Goal: Task Accomplishment & Management: Manage account settings

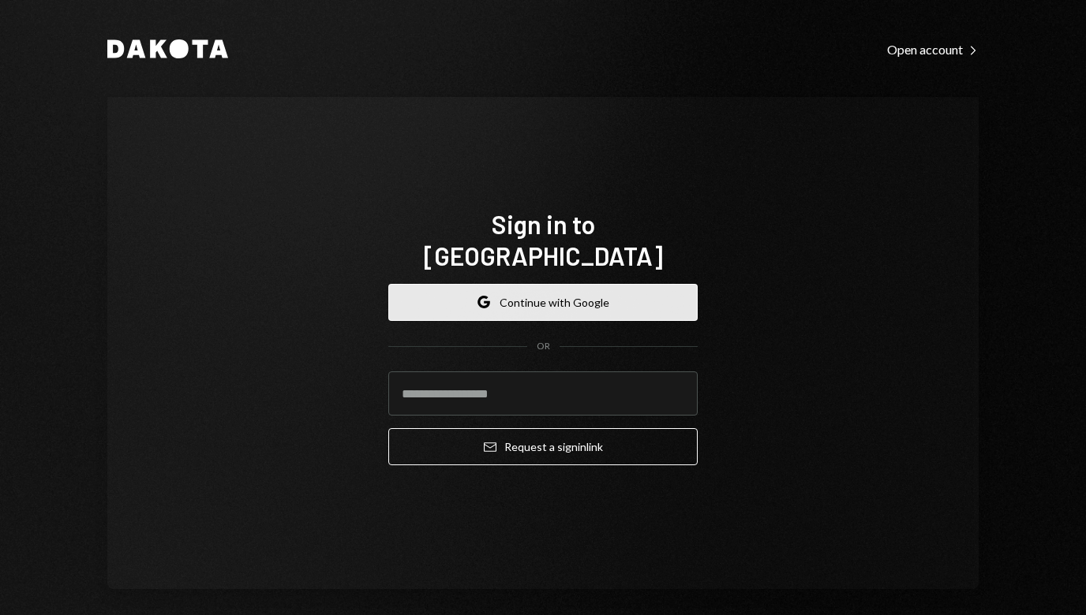
click at [532, 287] on button "Google Continue with Google" at bounding box center [542, 302] width 309 height 37
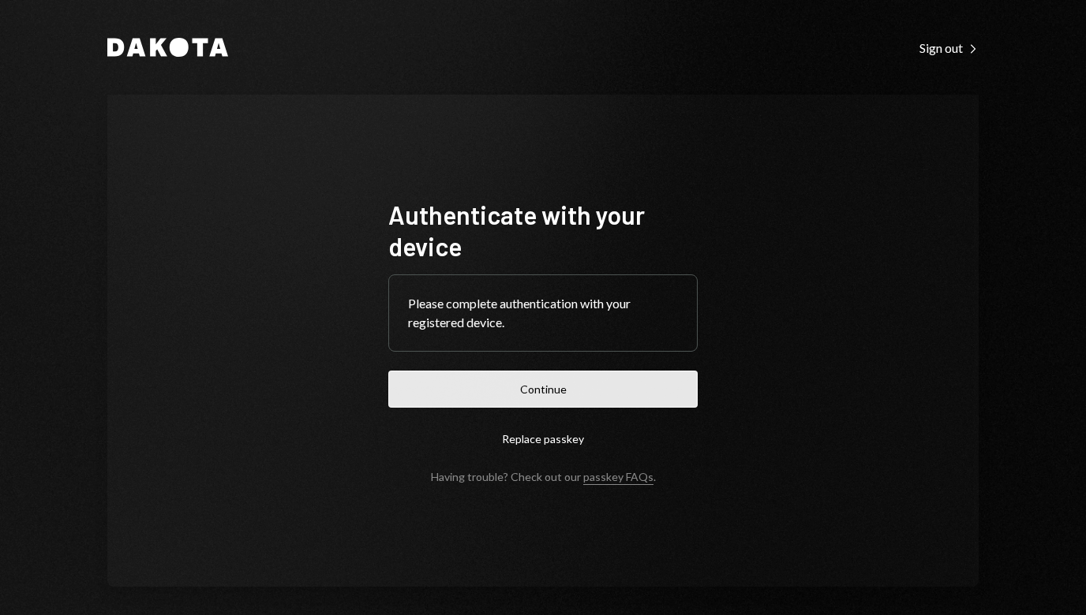
click at [544, 391] on button "Continue" at bounding box center [542, 389] width 309 height 37
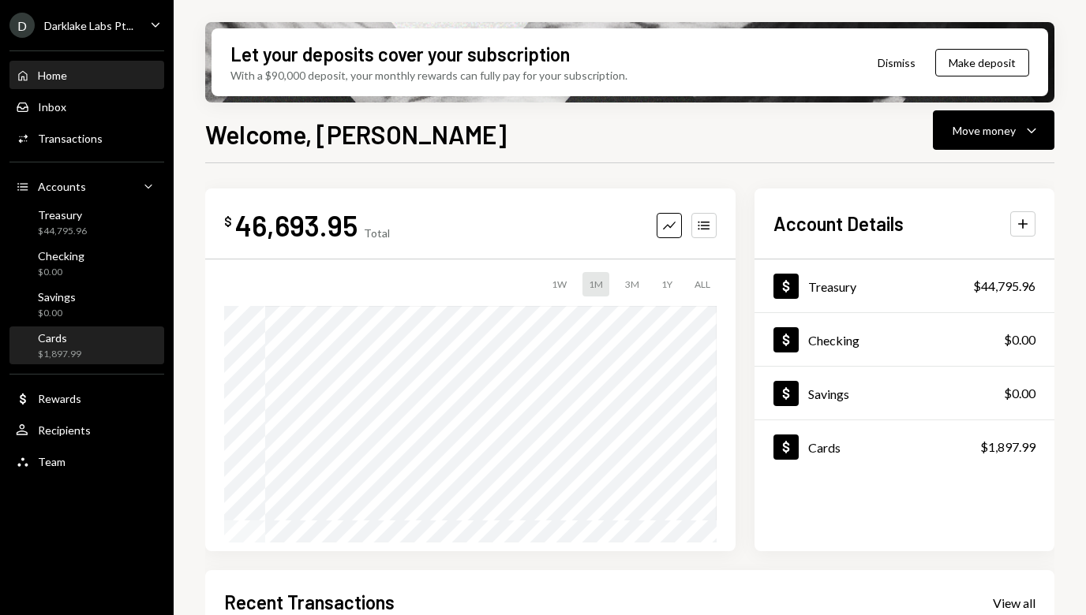
click at [89, 338] on div "Cards $1,897.99" at bounding box center [87, 346] width 142 height 30
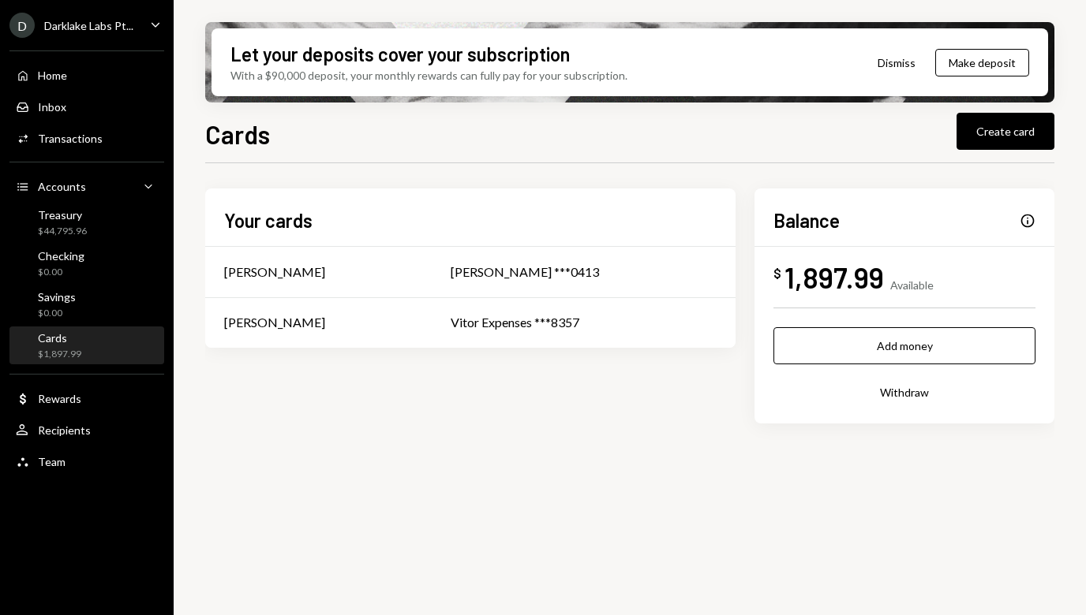
click at [845, 272] on div "1,897.99" at bounding box center [833, 278] width 99 height 36
click at [524, 320] on div "Vitor Expenses ***8357" at bounding box center [583, 322] width 266 height 19
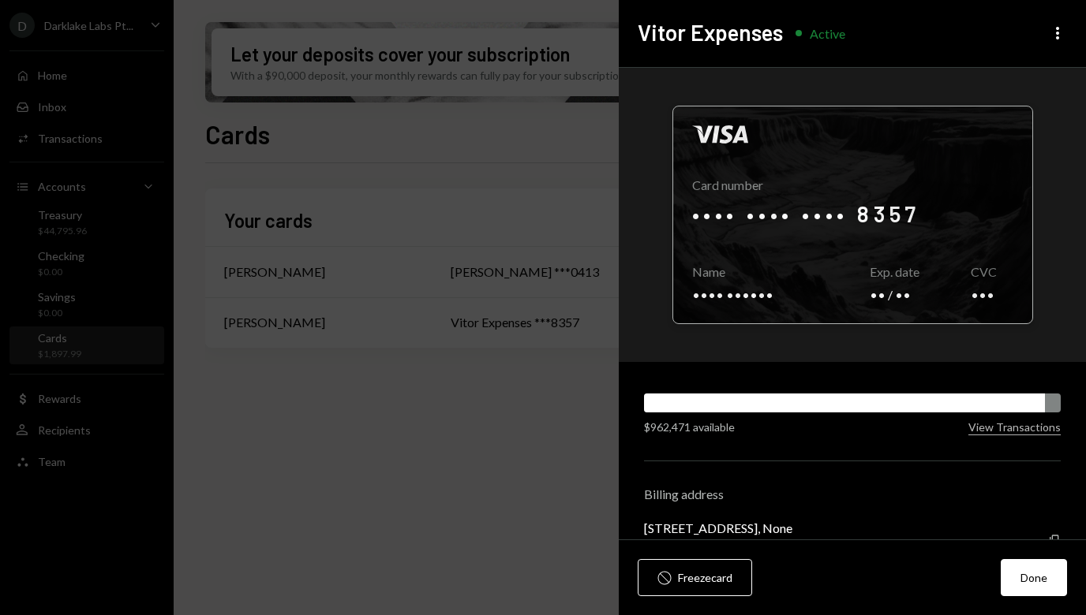
click at [844, 282] on div at bounding box center [852, 215] width 359 height 217
